Goal: Task Accomplishment & Management: Use online tool/utility

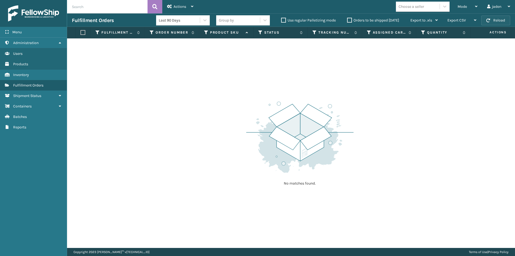
click at [493, 22] on button "Reload" at bounding box center [496, 21] width 29 height 10
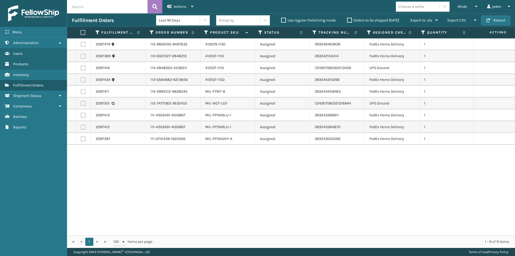
click at [83, 43] on label at bounding box center [83, 44] width 5 height 5
click at [81, 43] on input "checkbox" at bounding box center [81, 43] width 0 height 3
checkbox input "true"
click at [83, 56] on label at bounding box center [83, 56] width 5 height 5
click at [81, 56] on input "checkbox" at bounding box center [81, 55] width 0 height 3
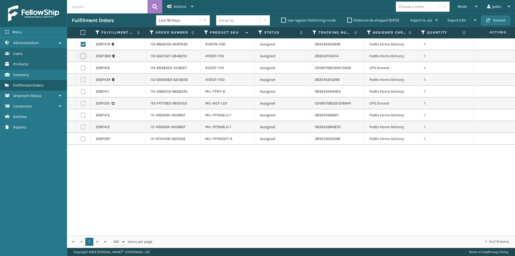
checkbox input "true"
click at [82, 78] on label at bounding box center [83, 79] width 5 height 5
click at [81, 78] on input "checkbox" at bounding box center [81, 78] width 0 height 3
checkbox input "true"
click at [83, 91] on label at bounding box center [83, 91] width 5 height 5
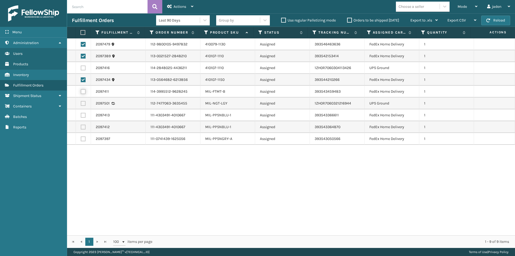
click at [81, 91] on input "checkbox" at bounding box center [81, 90] width 0 height 3
checkbox input "true"
click at [82, 115] on label at bounding box center [83, 115] width 5 height 5
click at [81, 115] on input "checkbox" at bounding box center [81, 114] width 0 height 3
checkbox input "true"
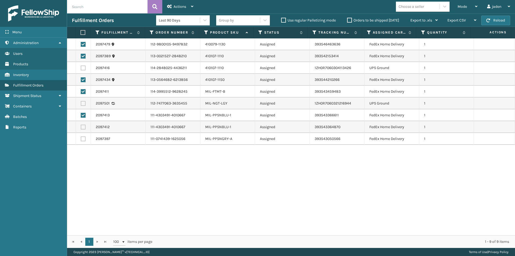
click at [85, 128] on label at bounding box center [83, 127] width 5 height 5
click at [81, 128] on input "checkbox" at bounding box center [81, 126] width 0 height 3
checkbox input "true"
click at [82, 136] on td at bounding box center [83, 139] width 15 height 12
click at [180, 1] on div "Actions" at bounding box center [180, 6] width 26 height 13
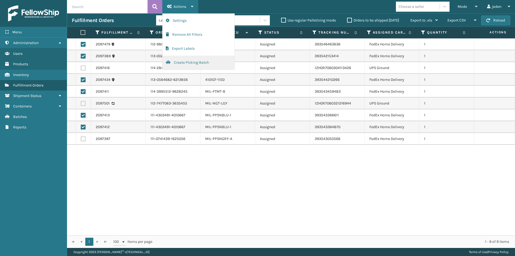
click at [191, 61] on button "Create Picking Batch" at bounding box center [199, 63] width 72 height 14
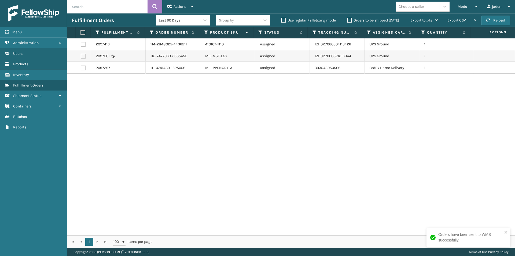
click at [81, 68] on label at bounding box center [83, 67] width 5 height 5
click at [81, 68] on input "checkbox" at bounding box center [81, 66] width 0 height 3
checkbox input "true"
click at [179, 5] on span "Actions" at bounding box center [180, 6] width 13 height 5
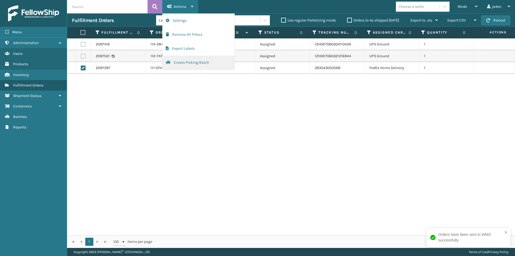
click at [187, 64] on button "Create Picking Batch" at bounding box center [199, 63] width 72 height 14
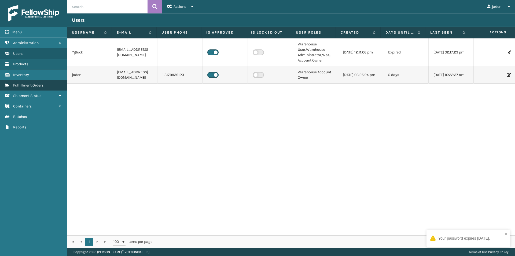
click at [32, 82] on link "Fulfillment Orders" at bounding box center [33, 85] width 67 height 10
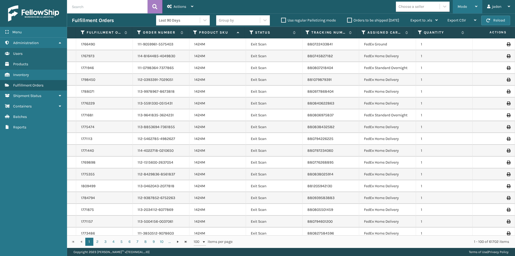
click at [468, 3] on div "Mode" at bounding box center [468, 6] width 20 height 13
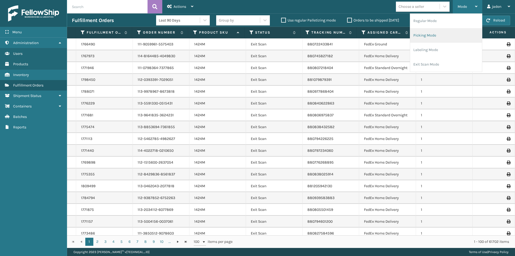
click at [449, 35] on li "Picking Mode" at bounding box center [446, 35] width 72 height 14
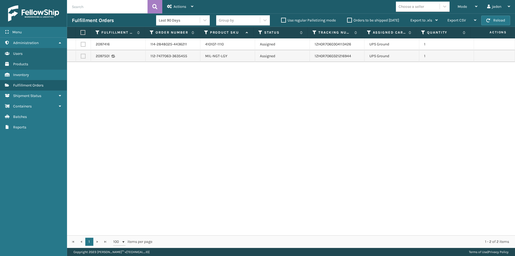
drag, startPoint x: 412, startPoint y: 137, endPoint x: 146, endPoint y: 42, distance: 283.2
click at [227, 143] on div "2097416 114-2848025-4436211 410107-1110 Assigned 1ZH0R7060304113426 UPS Ground …" at bounding box center [291, 136] width 448 height 197
click at [86, 33] on th at bounding box center [83, 33] width 15 height 12
click at [84, 32] on label at bounding box center [82, 32] width 3 height 5
click at [81, 32] on input "checkbox" at bounding box center [81, 32] width 0 height 3
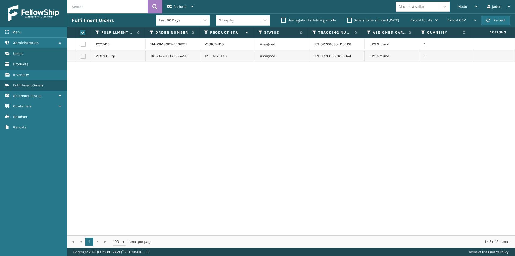
checkbox input "true"
click at [177, 11] on div "Actions" at bounding box center [180, 6] width 26 height 13
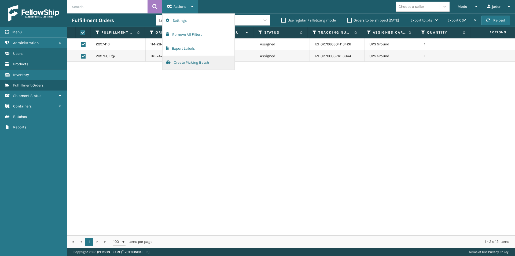
click at [181, 65] on button "Create Picking Batch" at bounding box center [199, 63] width 72 height 14
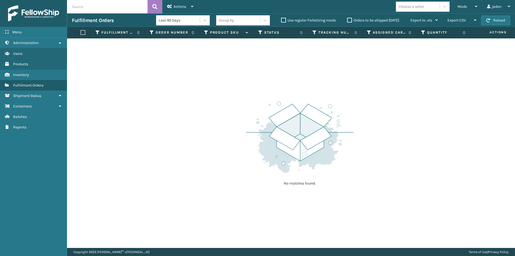
click at [497, 14] on div "Fulfillment Orders Last 90 Days Group by Use regular Palletizing mode Orders to…" at bounding box center [291, 19] width 448 height 13
click at [497, 20] on button "Reload" at bounding box center [496, 21] width 29 height 10
drag, startPoint x: 415, startPoint y: 79, endPoint x: 409, endPoint y: 80, distance: 5.7
drag, startPoint x: 409, startPoint y: 80, endPoint x: 278, endPoint y: 92, distance: 132.1
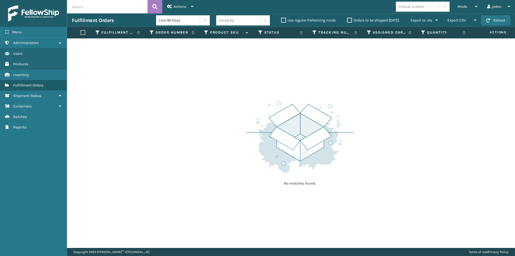
click at [278, 92] on div "No matches found." at bounding box center [291, 142] width 448 height 209
